Goal: Task Accomplishment & Management: Use online tool/utility

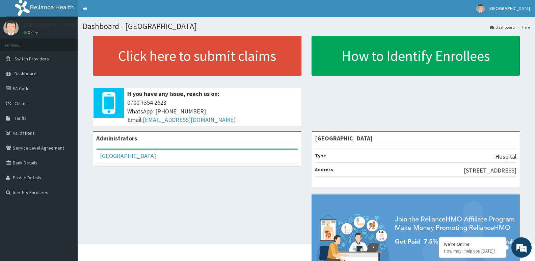
click at [356, 112] on div "Click here to submit claims If you have any issue, reach us on: 0700 7354 2623 …" at bounding box center [307, 83] width 448 height 95
click at [41, 101] on link "Claims" at bounding box center [39, 103] width 78 height 15
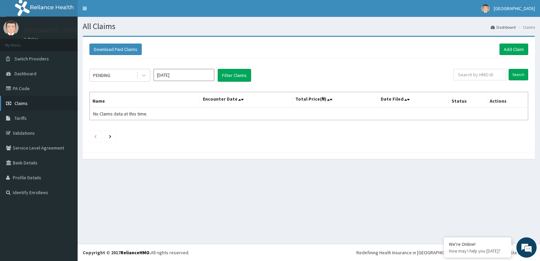
click at [30, 104] on link "Claims" at bounding box center [39, 103] width 78 height 15
